Goal: Check status: Check status

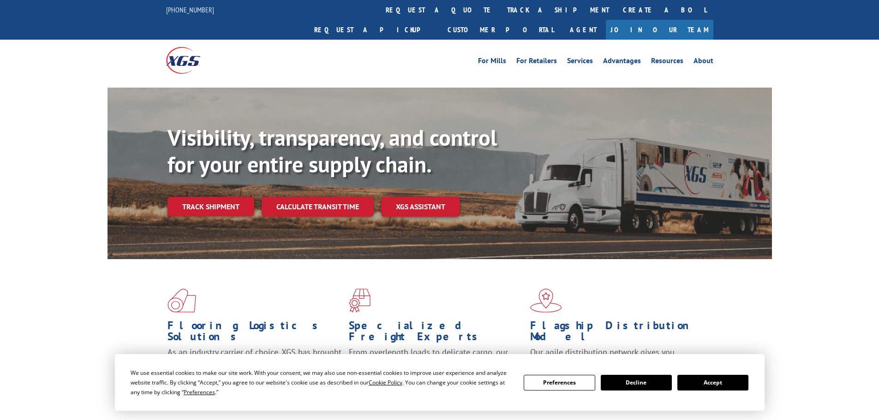
click at [219, 197] on div "Visibility, transparency, and control for your entire supply chain. Track shipm…" at bounding box center [469, 189] width 604 height 129
click at [221, 197] on link "Track shipment" at bounding box center [210, 206] width 87 height 19
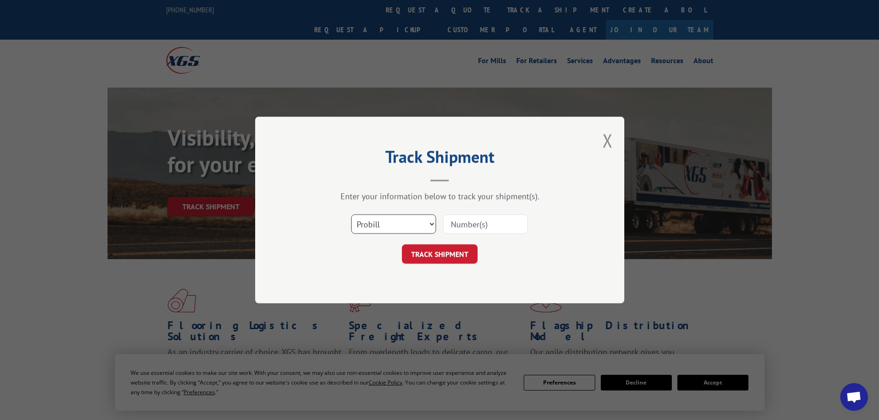
click at [376, 223] on select "Select category... Probill BOL PO" at bounding box center [393, 224] width 85 height 19
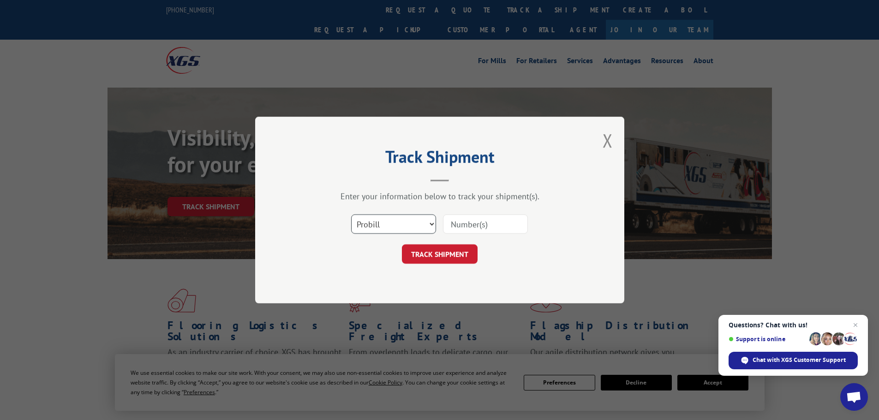
select select "bol"
click at [351, 215] on select "Select category... Probill BOL PO" at bounding box center [393, 224] width 85 height 19
click at [464, 227] on input at bounding box center [485, 224] width 85 height 19
paste input "5509682"
type input "5509682"
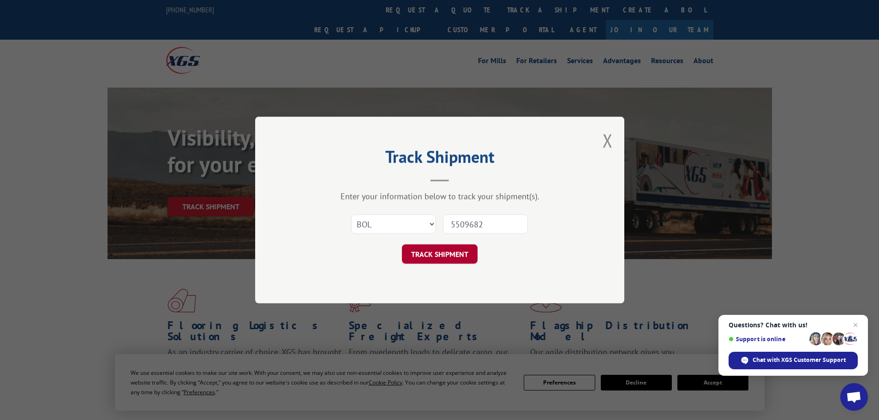
click at [442, 255] on button "TRACK SHIPMENT" at bounding box center [440, 254] width 76 height 19
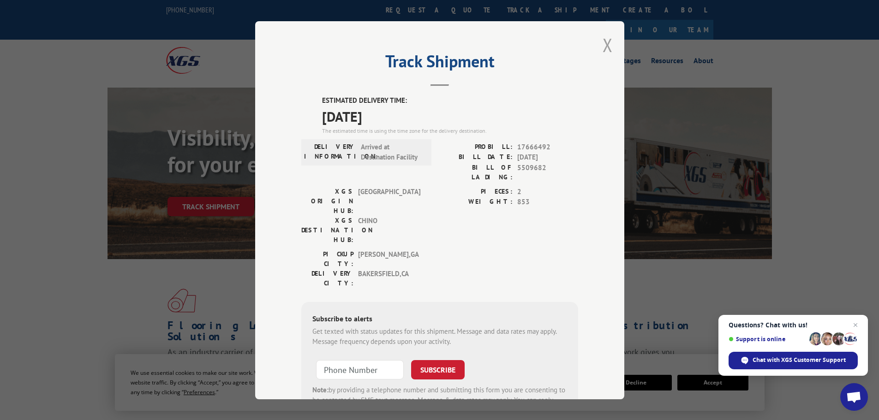
click at [605, 43] on button "Close modal" at bounding box center [608, 45] width 10 height 24
